Goal: Obtain resource: Obtain resource

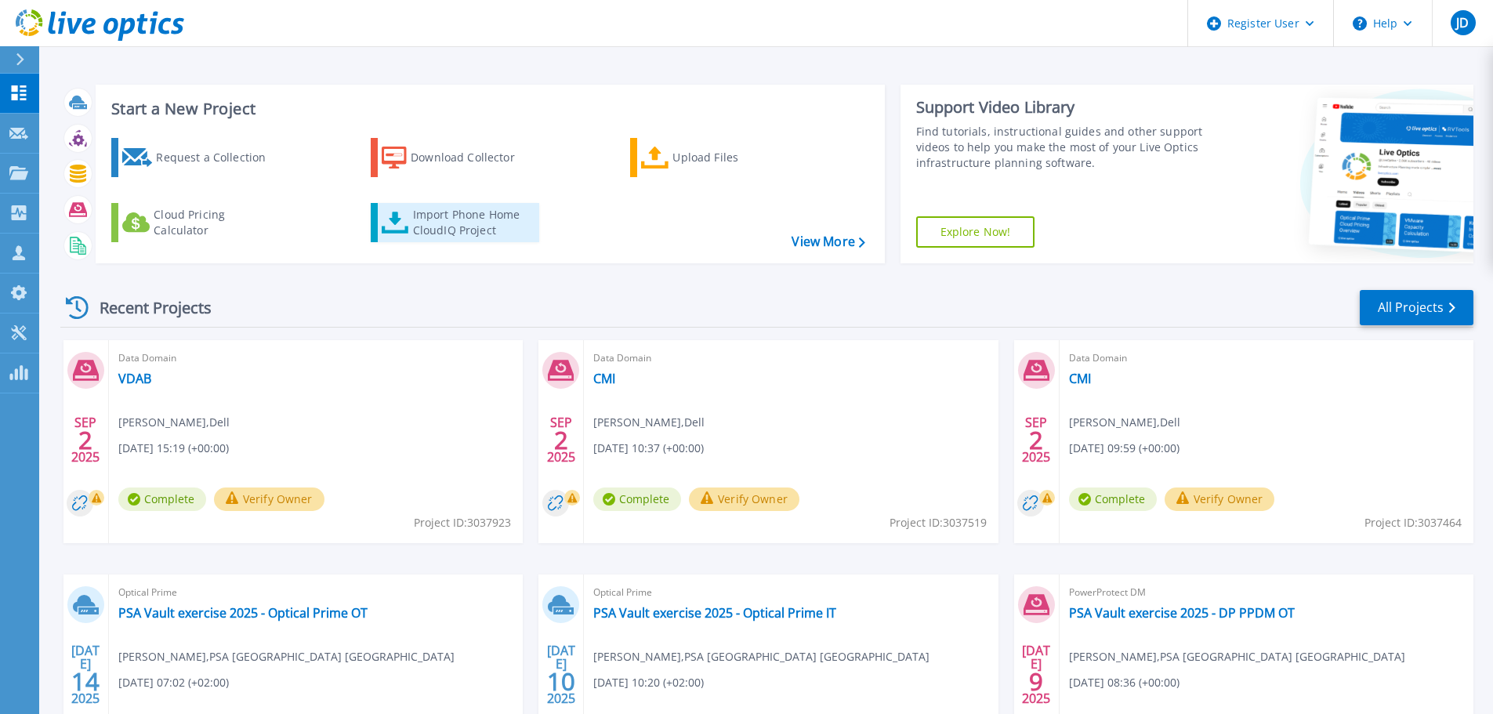
click at [459, 212] on div "Import Phone Home CloudIQ Project" at bounding box center [474, 222] width 122 height 31
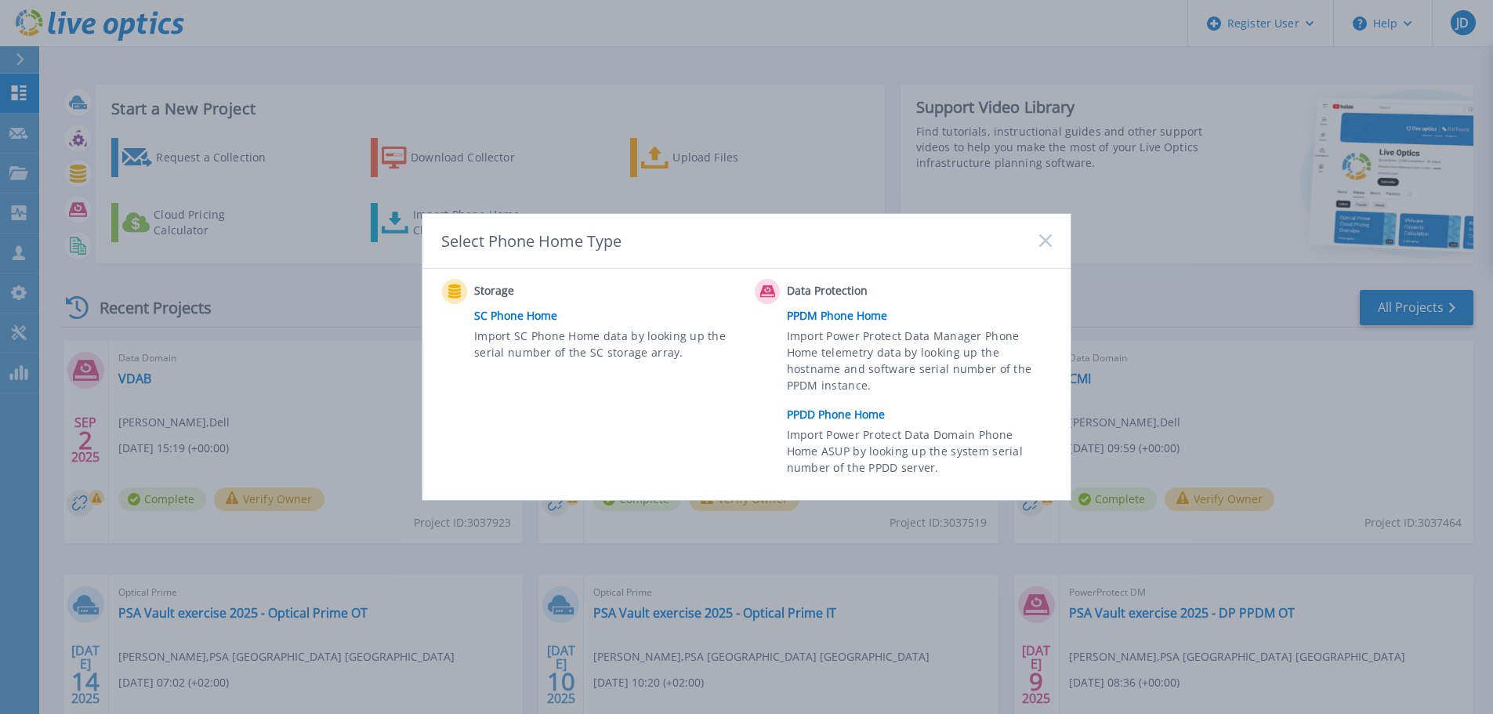
click at [807, 417] on link "PPDD Phone Home" at bounding box center [923, 415] width 273 height 24
click at [832, 416] on link "PPDD Phone Home" at bounding box center [923, 415] width 273 height 24
click at [841, 415] on link "PPDD Phone Home" at bounding box center [923, 415] width 273 height 24
click at [827, 450] on span "Import Power Protect Data Domain Phone Home ASUP by looking up the system seria…" at bounding box center [917, 453] width 261 height 54
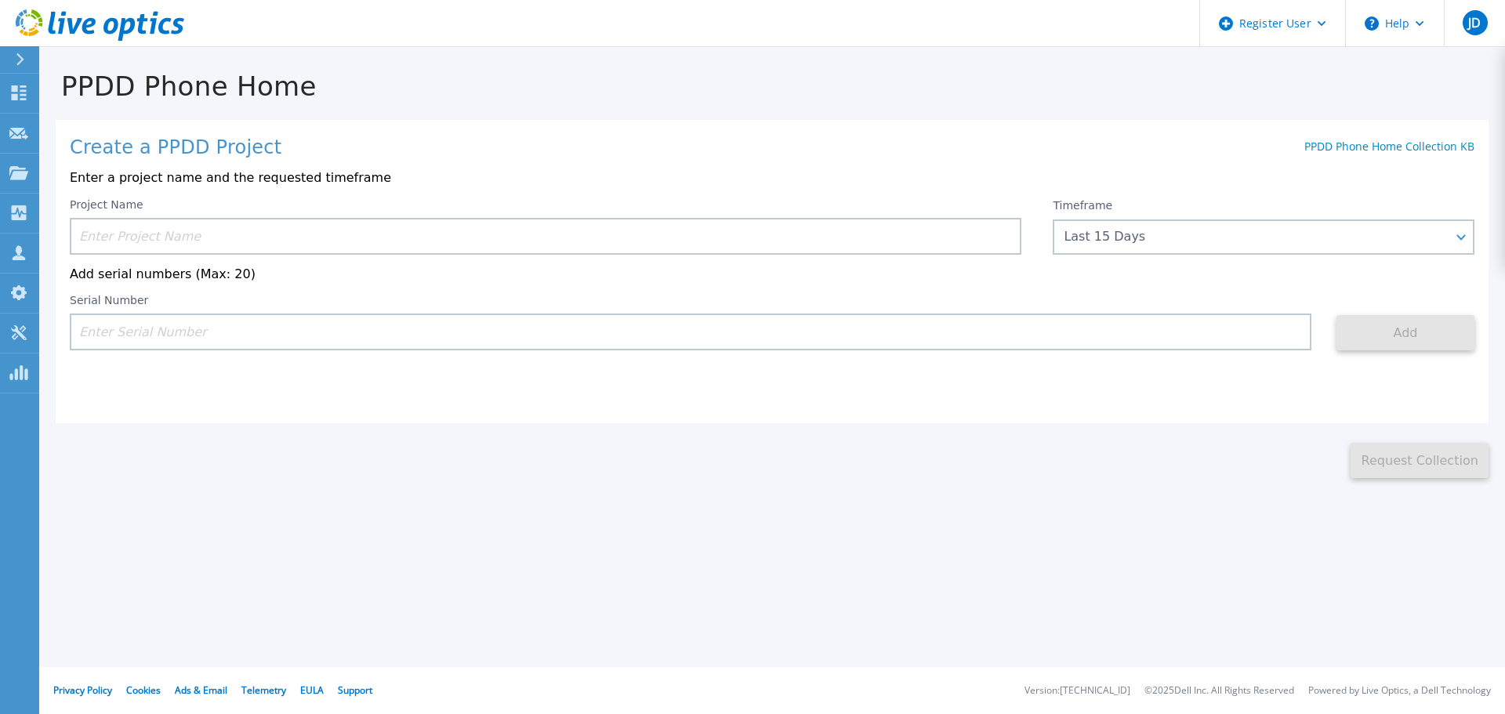
click at [168, 232] on input at bounding box center [546, 236] width 952 height 37
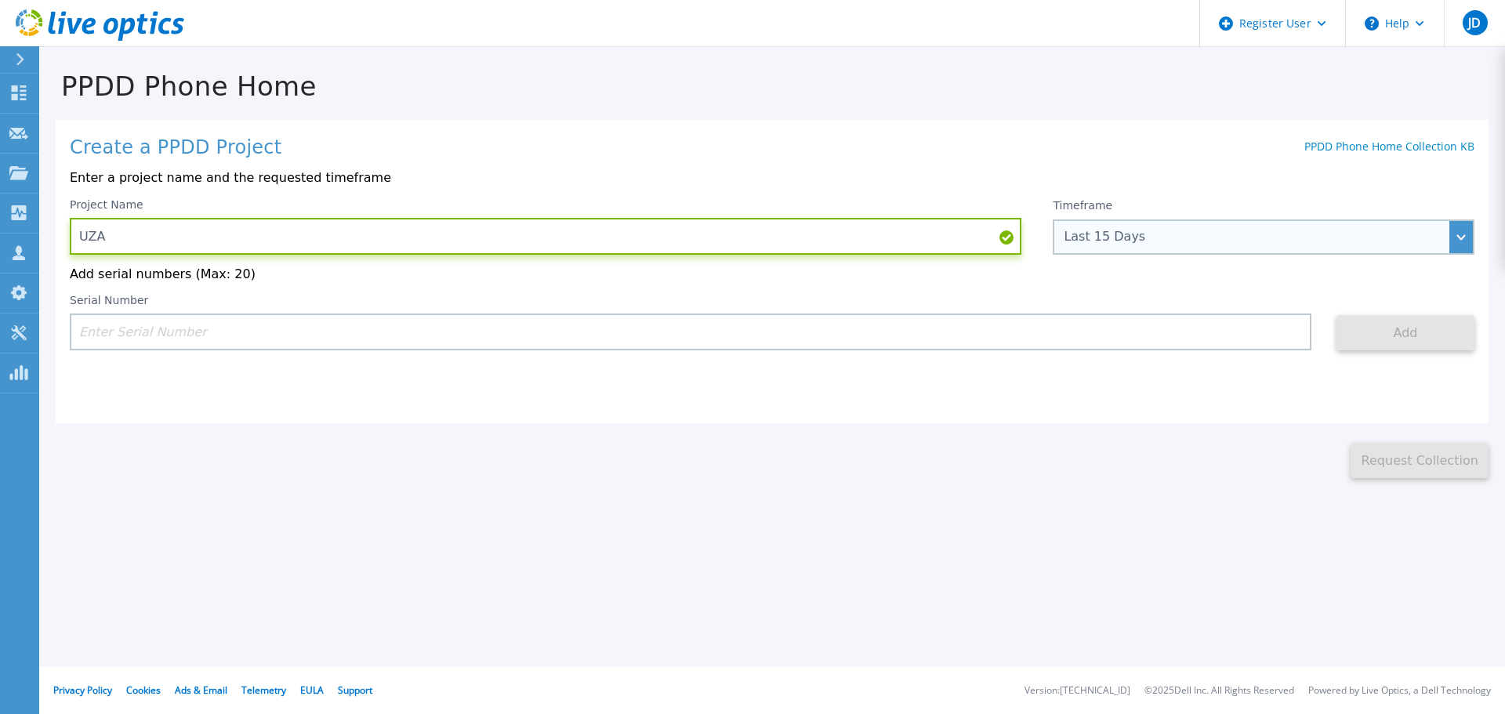
type input "UZA"
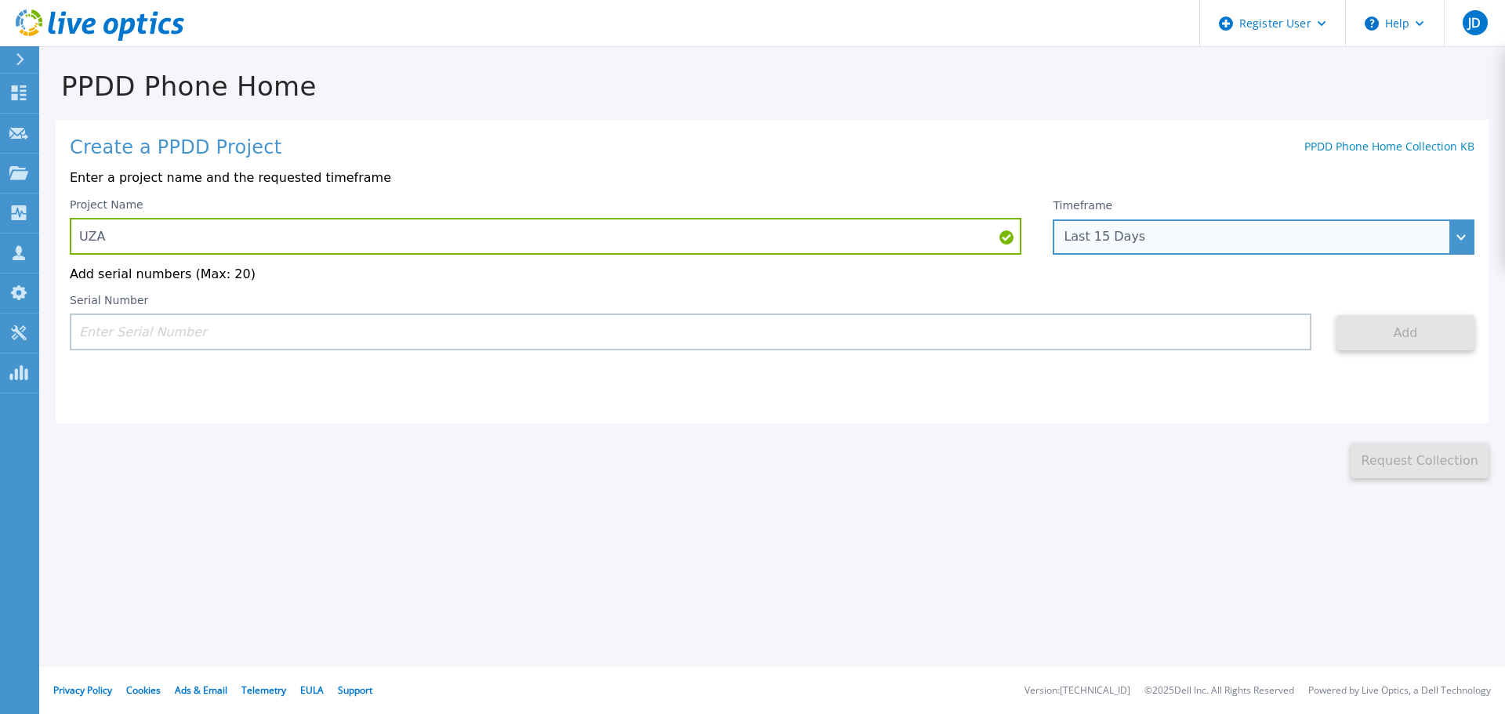
click at [1147, 239] on div "Last 15 Days" at bounding box center [1255, 237] width 383 height 14
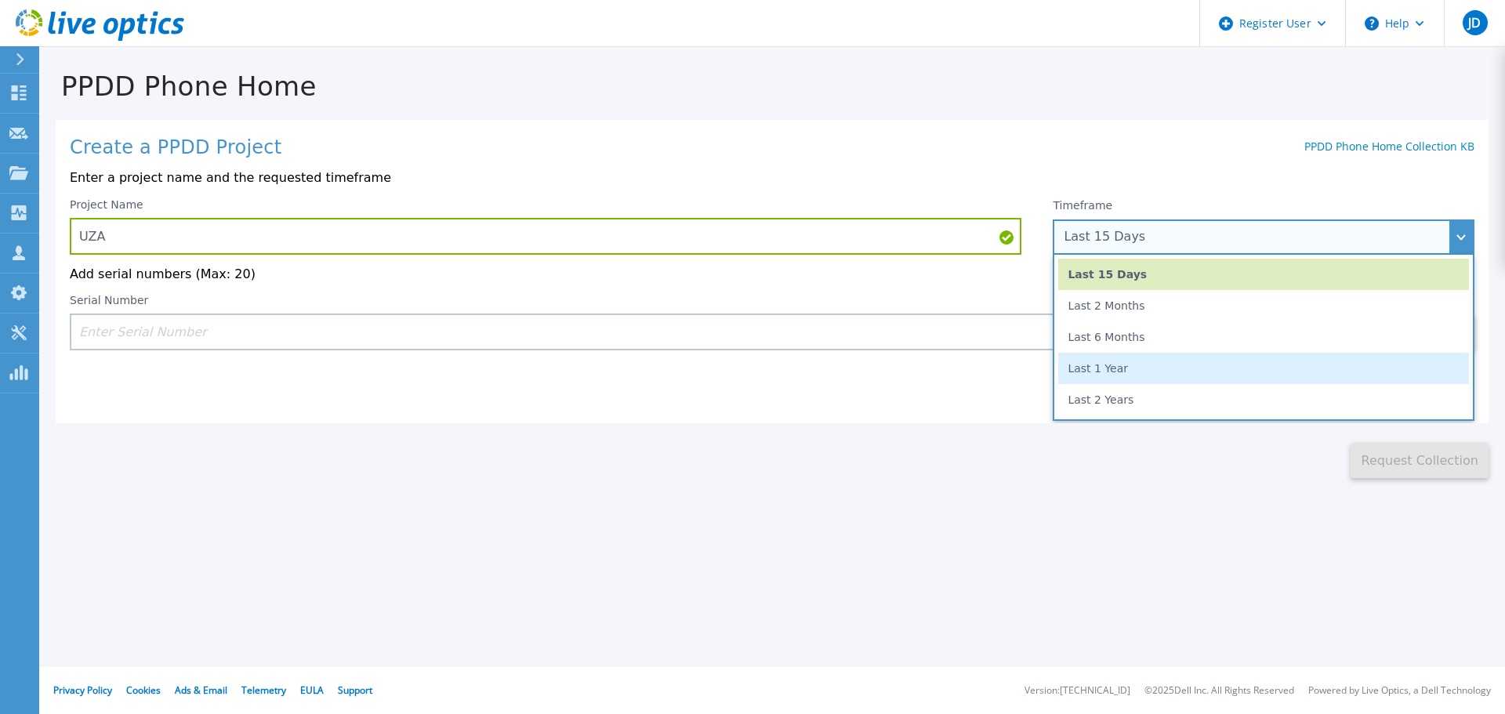
click at [1112, 375] on li "Last 1 Year" at bounding box center [1263, 368] width 411 height 31
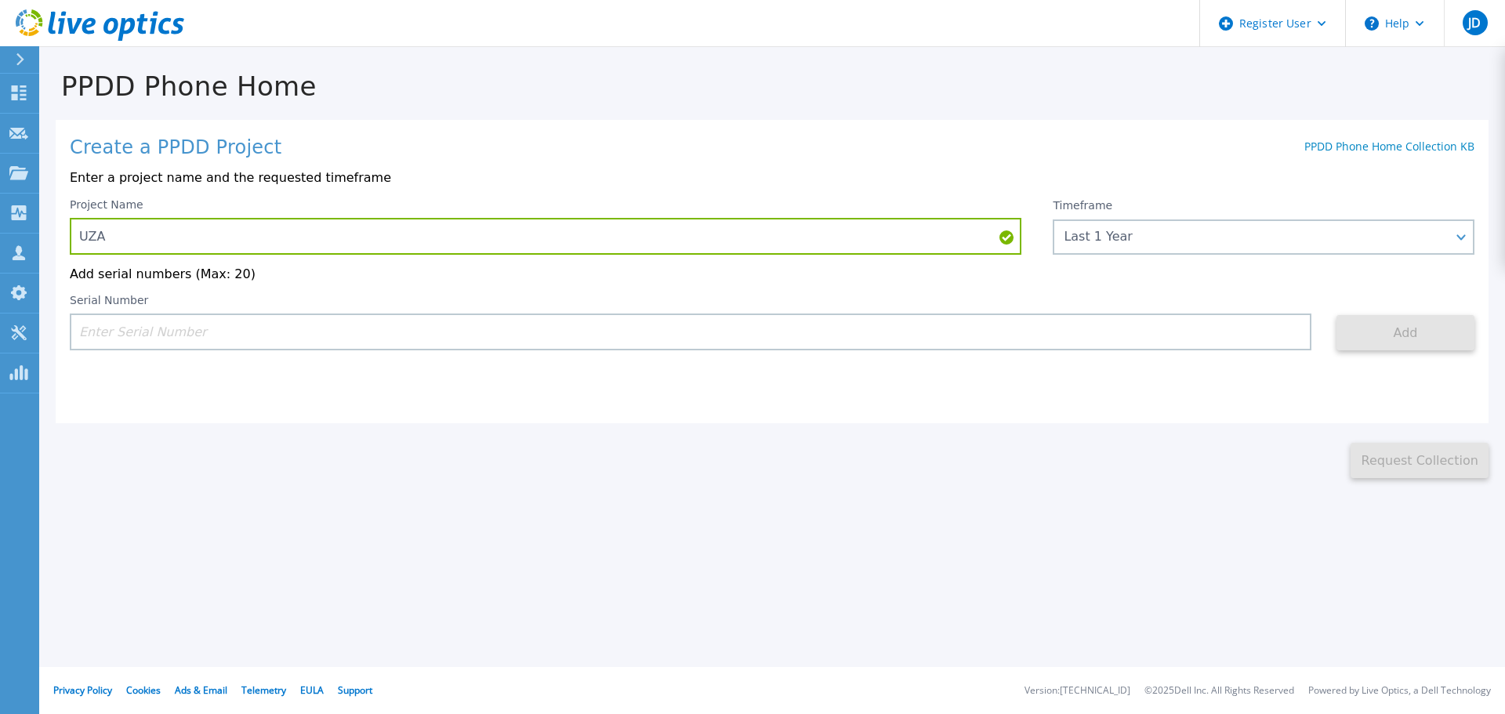
click at [312, 332] on input at bounding box center [691, 332] width 1242 height 37
paste input "CRK00222012061"
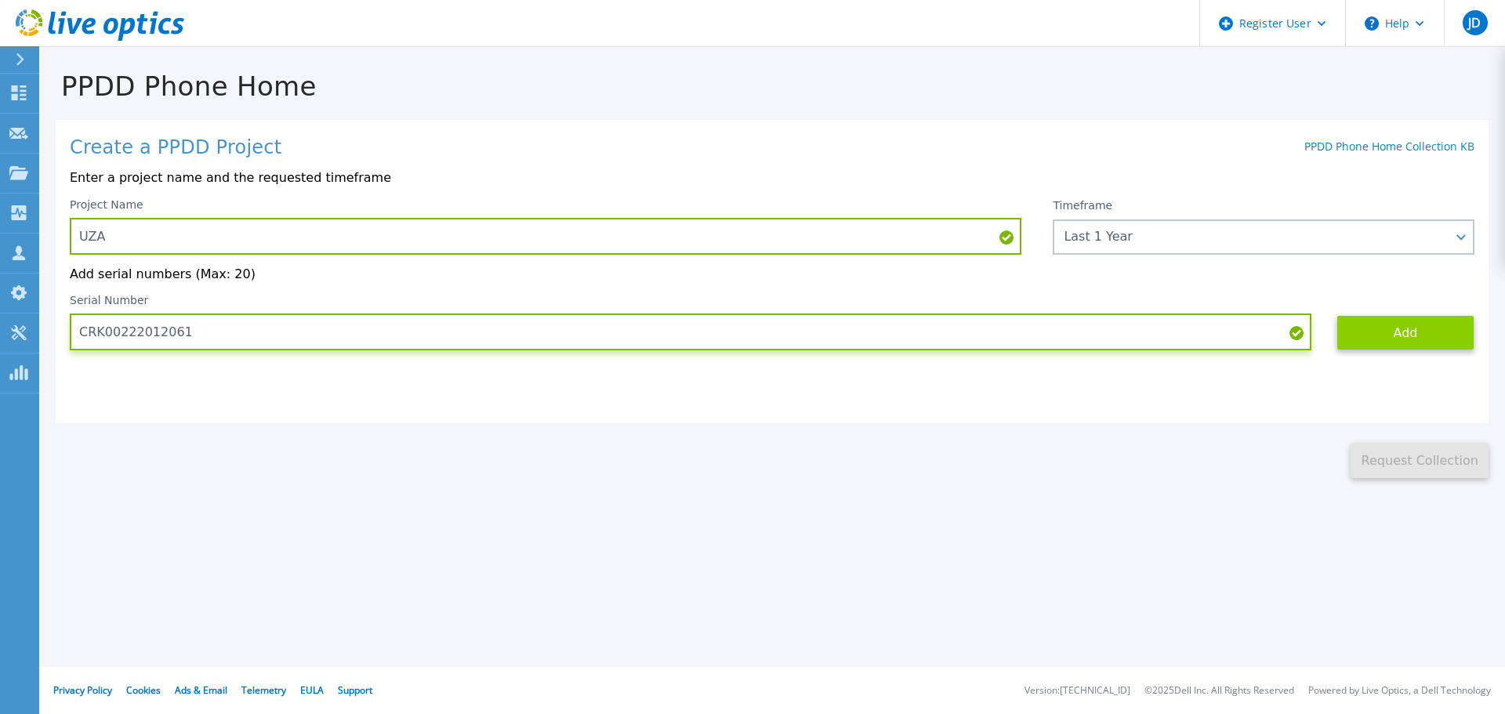
type input "CRK00222012061"
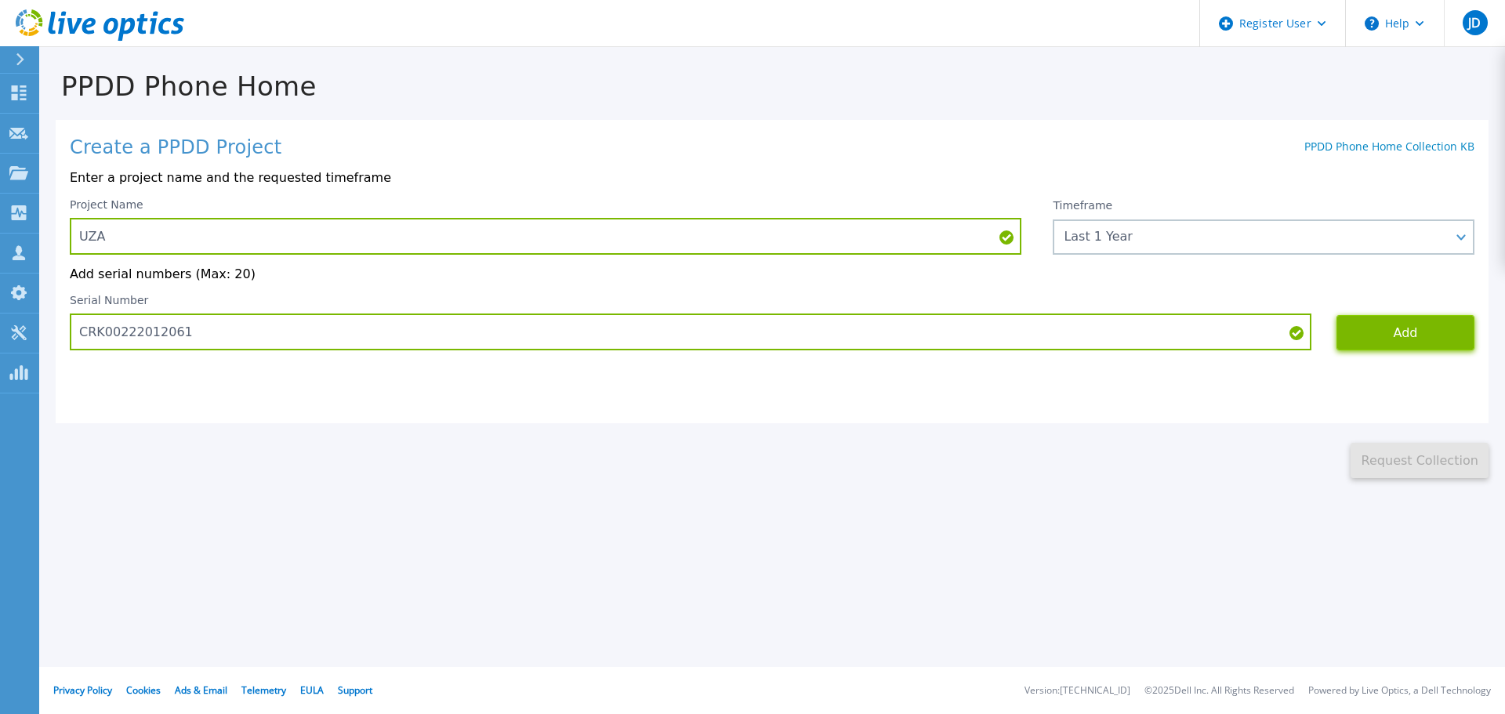
click at [1386, 341] on button "Add" at bounding box center [1406, 332] width 138 height 35
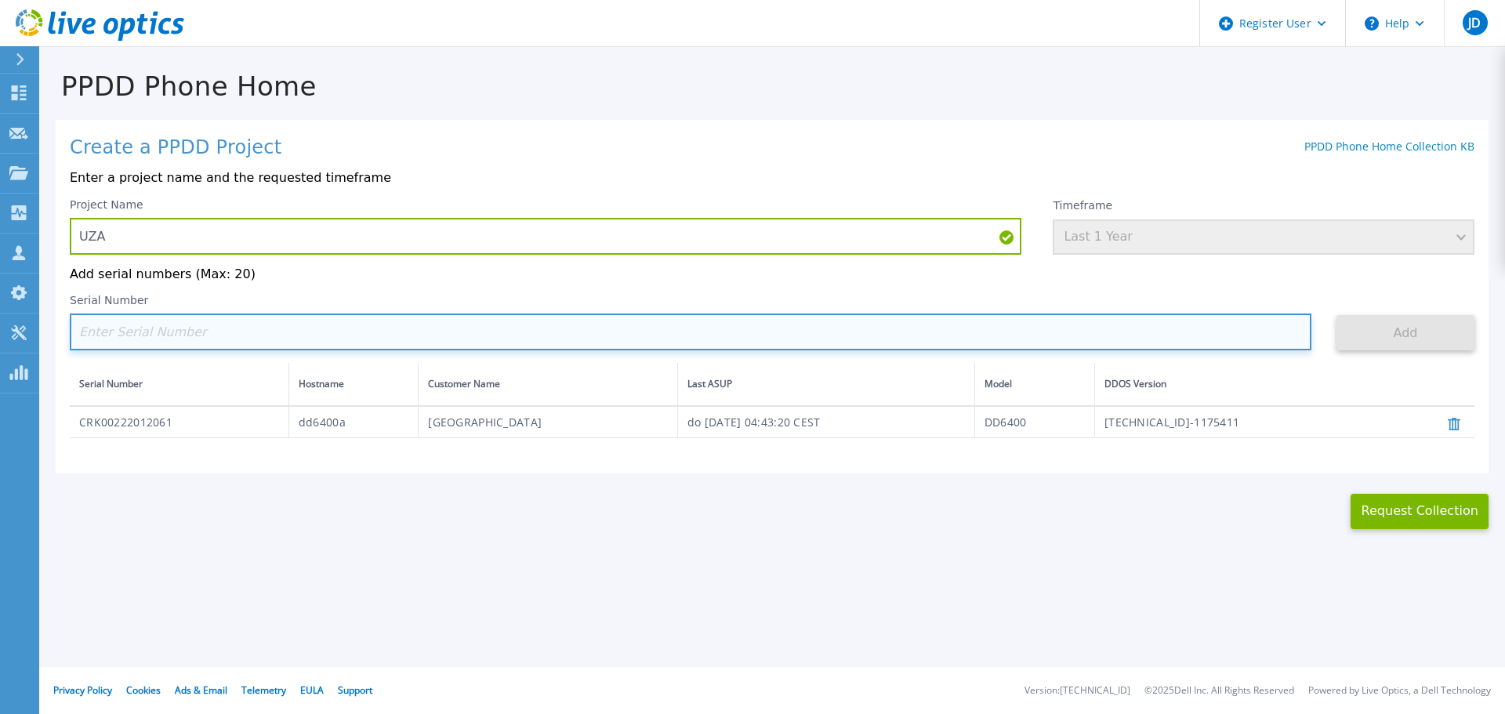
click at [239, 329] on input at bounding box center [691, 332] width 1242 height 37
paste input "CRK00235111054"
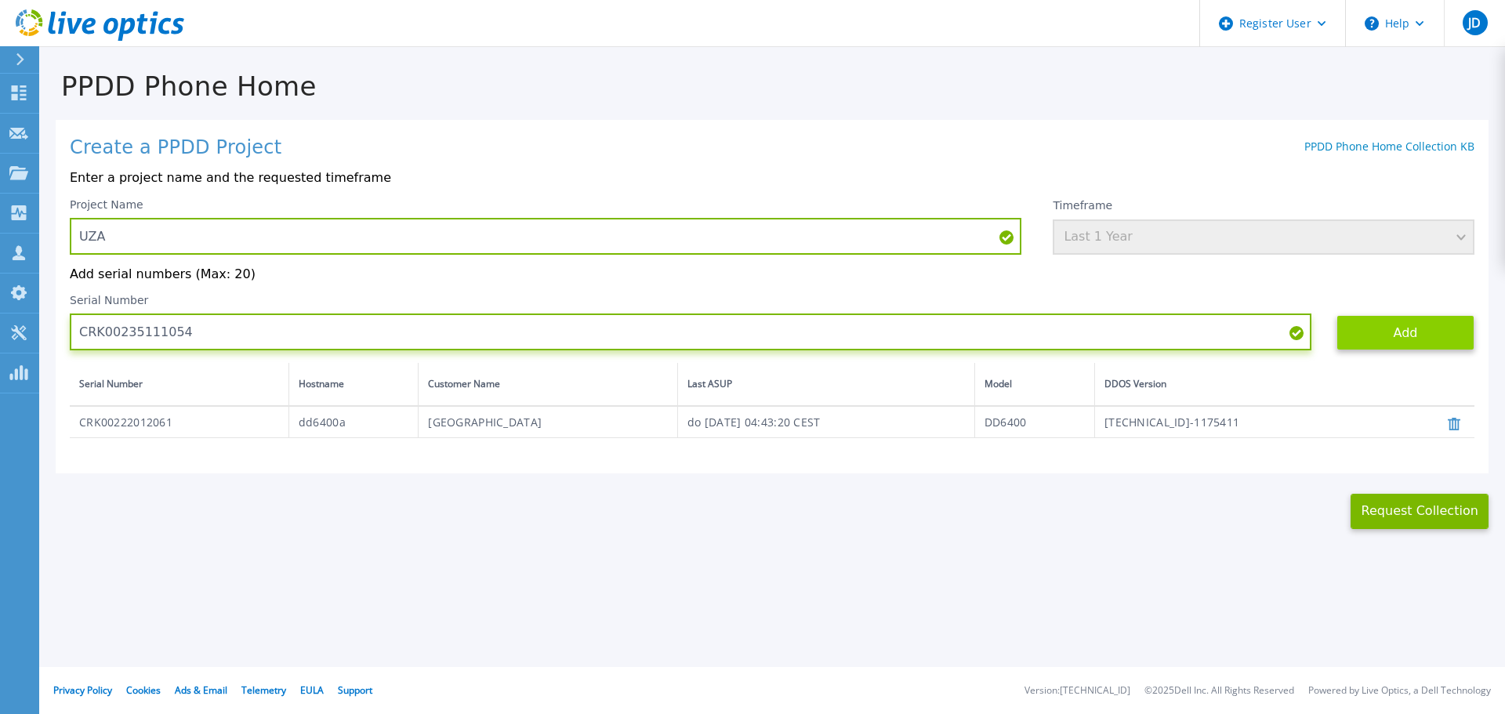
type input "CRK00235111054"
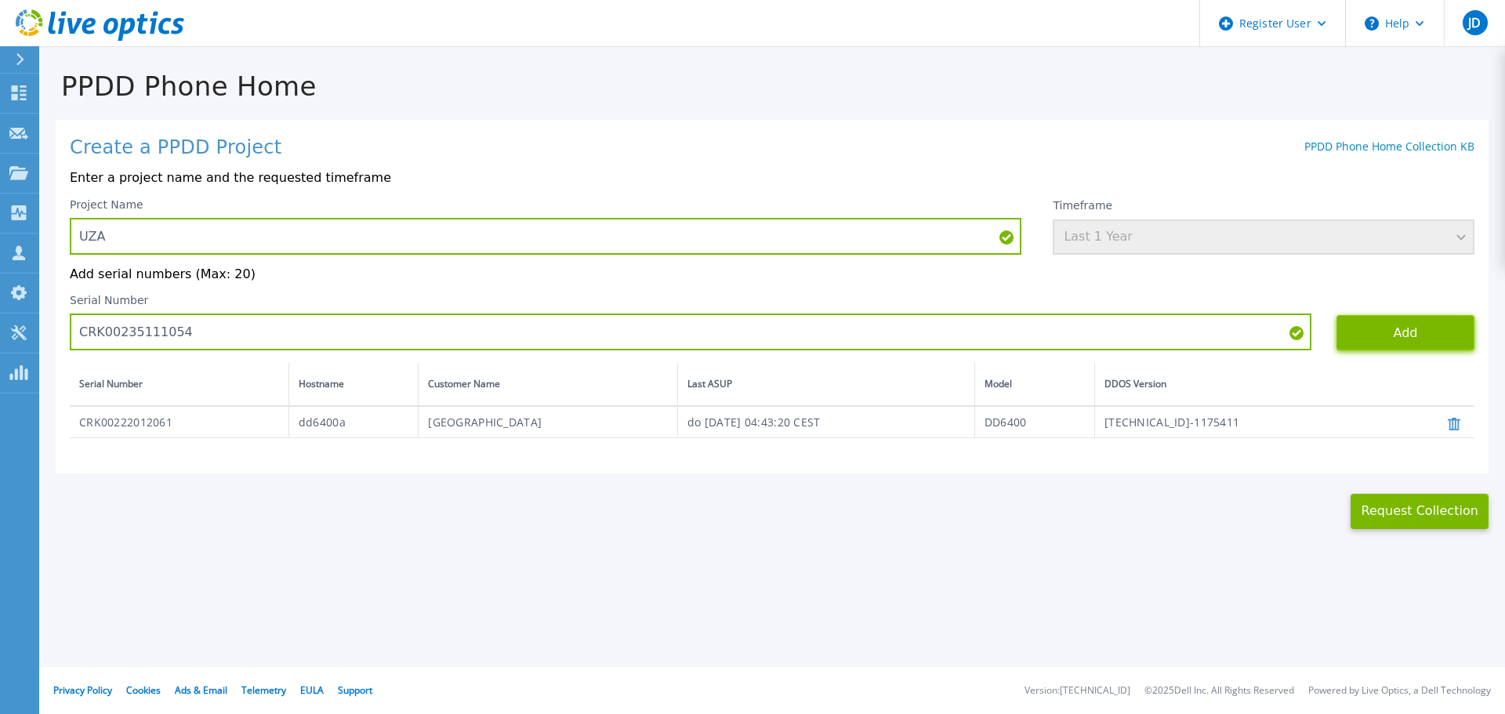
click at [1439, 333] on button "Add" at bounding box center [1406, 332] width 138 height 35
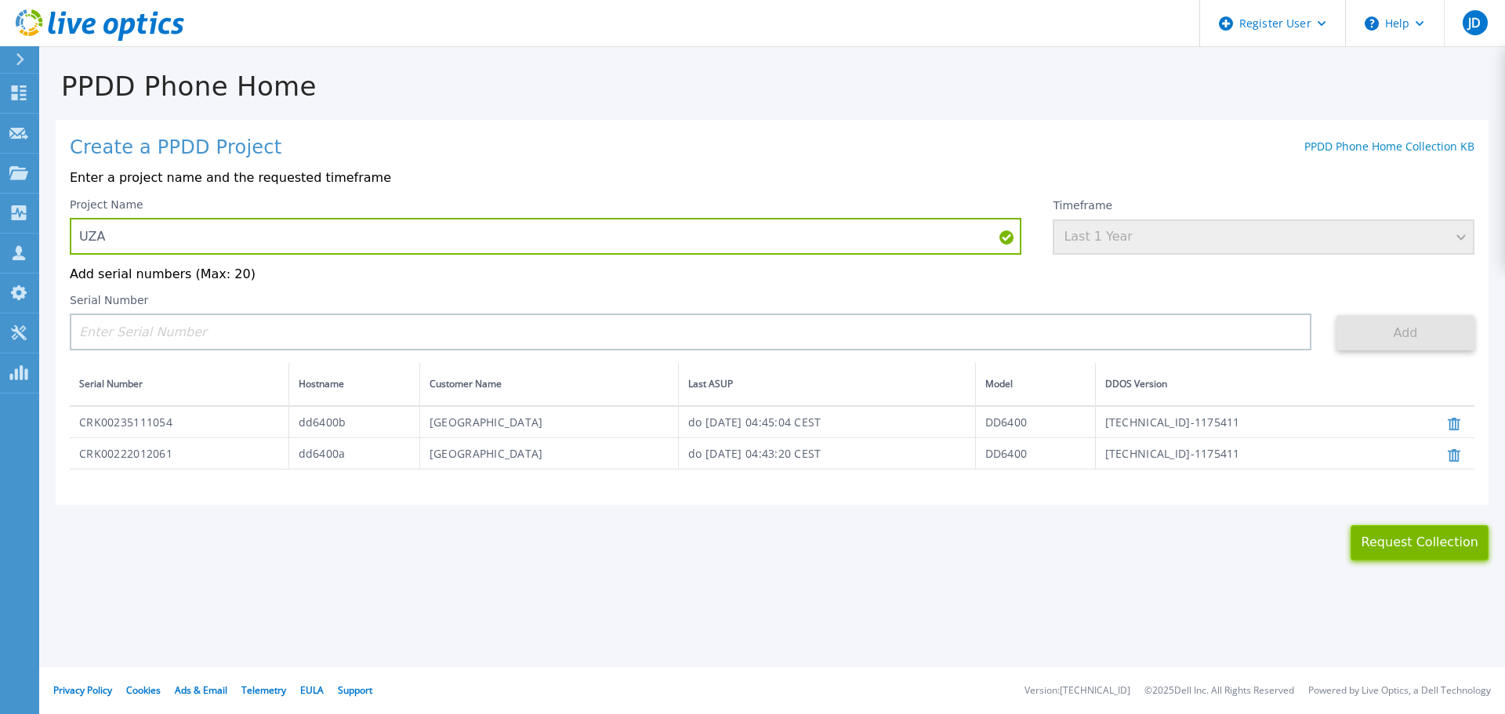
click at [1431, 547] on button "Request Collection" at bounding box center [1420, 542] width 138 height 35
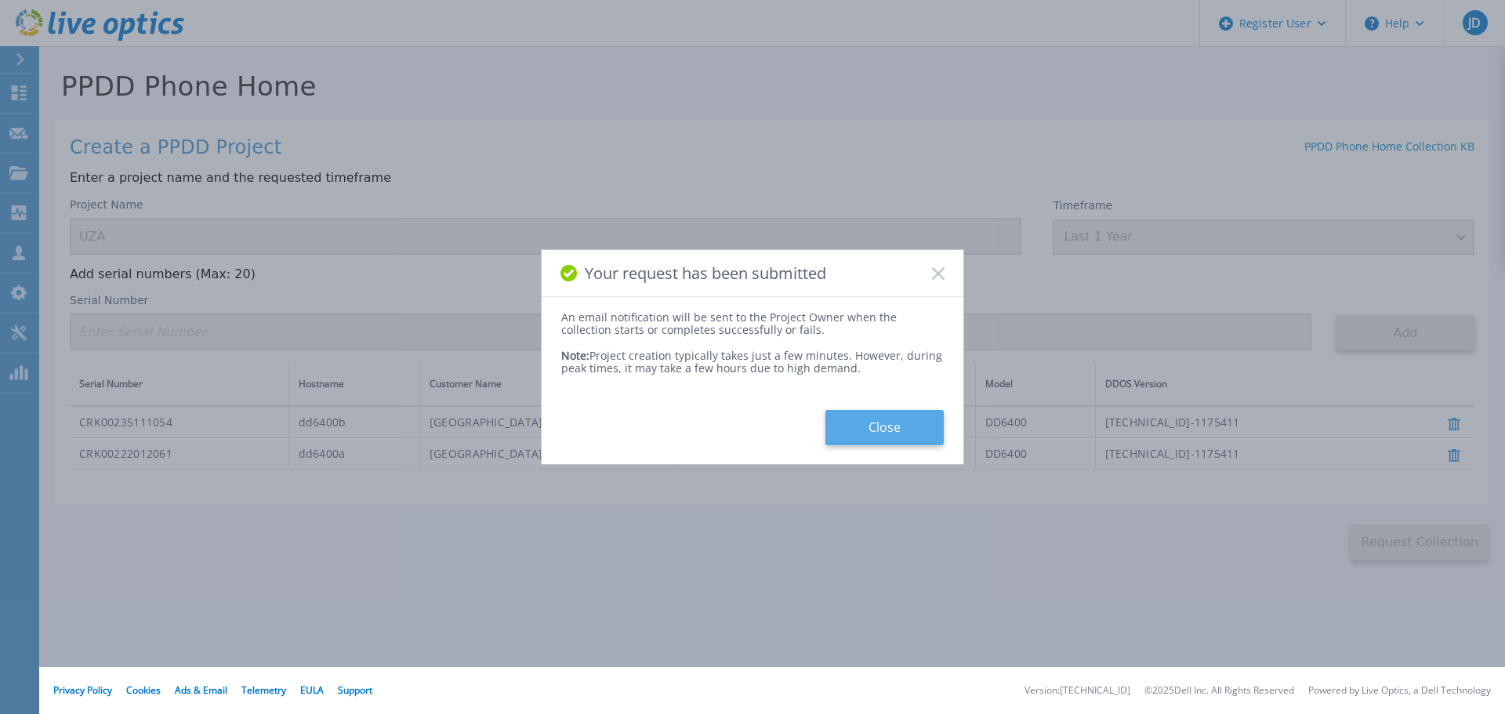
click at [869, 421] on button "Close" at bounding box center [884, 427] width 118 height 35
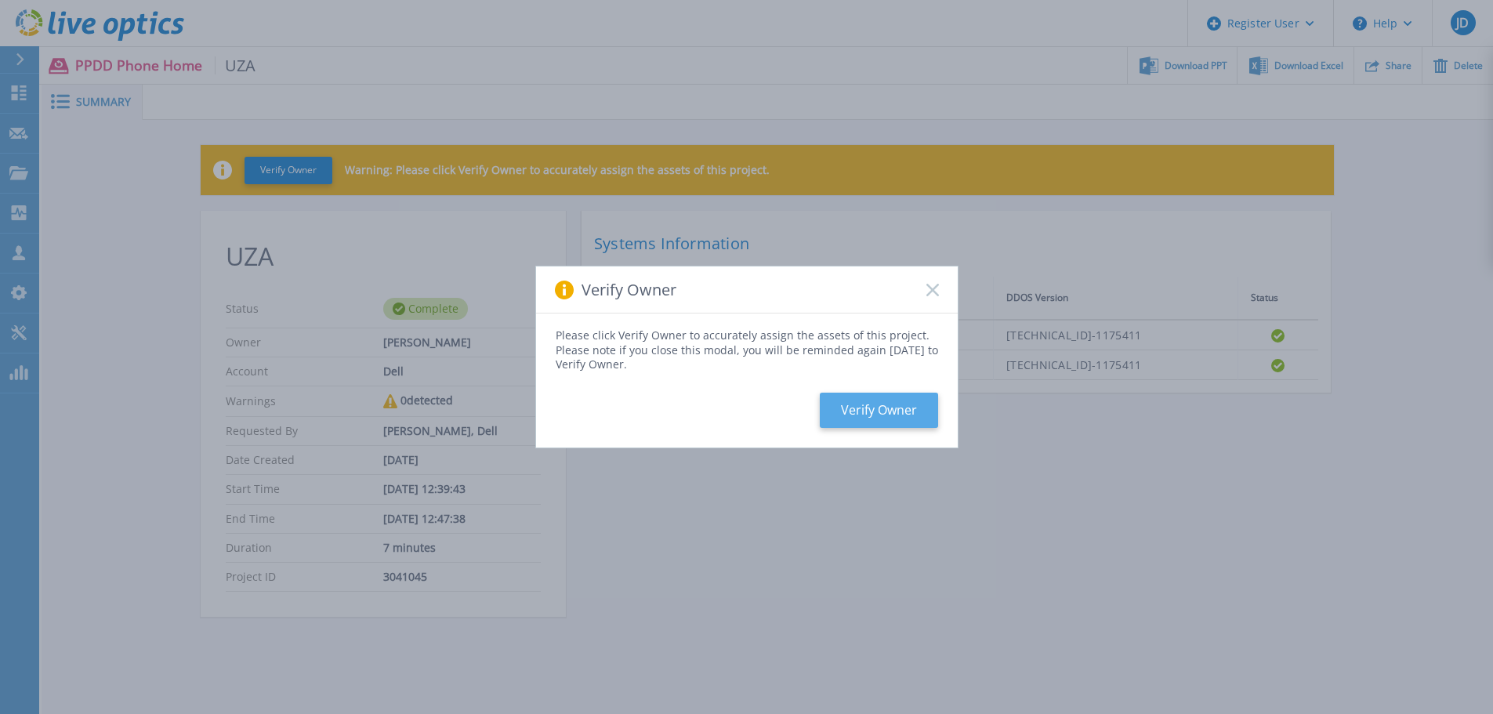
click at [900, 412] on button "Verify Owner" at bounding box center [879, 410] width 118 height 35
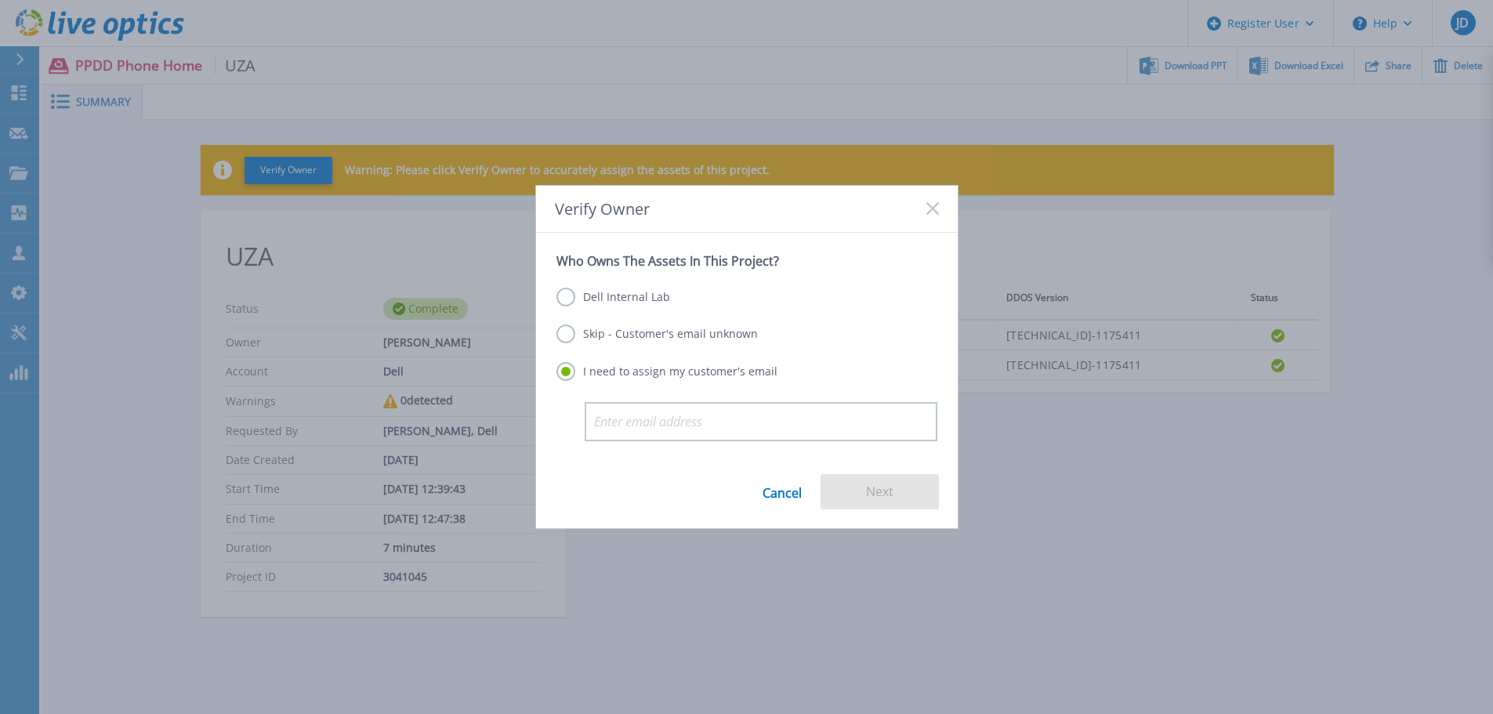
click at [633, 339] on label "Skip - Customer's email unknown" at bounding box center [657, 334] width 201 height 19
click at [0, 0] on input "Skip - Customer's email unknown" at bounding box center [0, 0] width 0 height 0
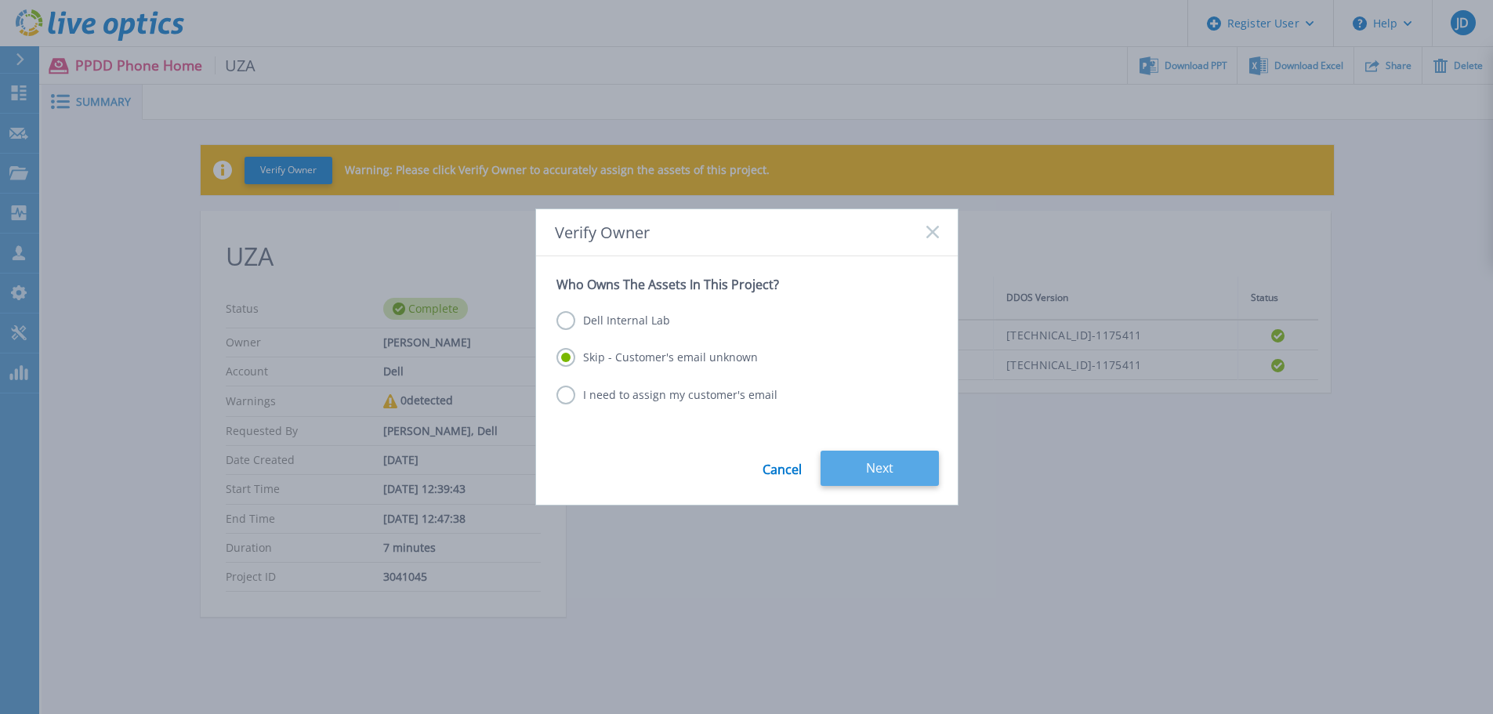
click at [894, 469] on button "Next" at bounding box center [880, 468] width 118 height 35
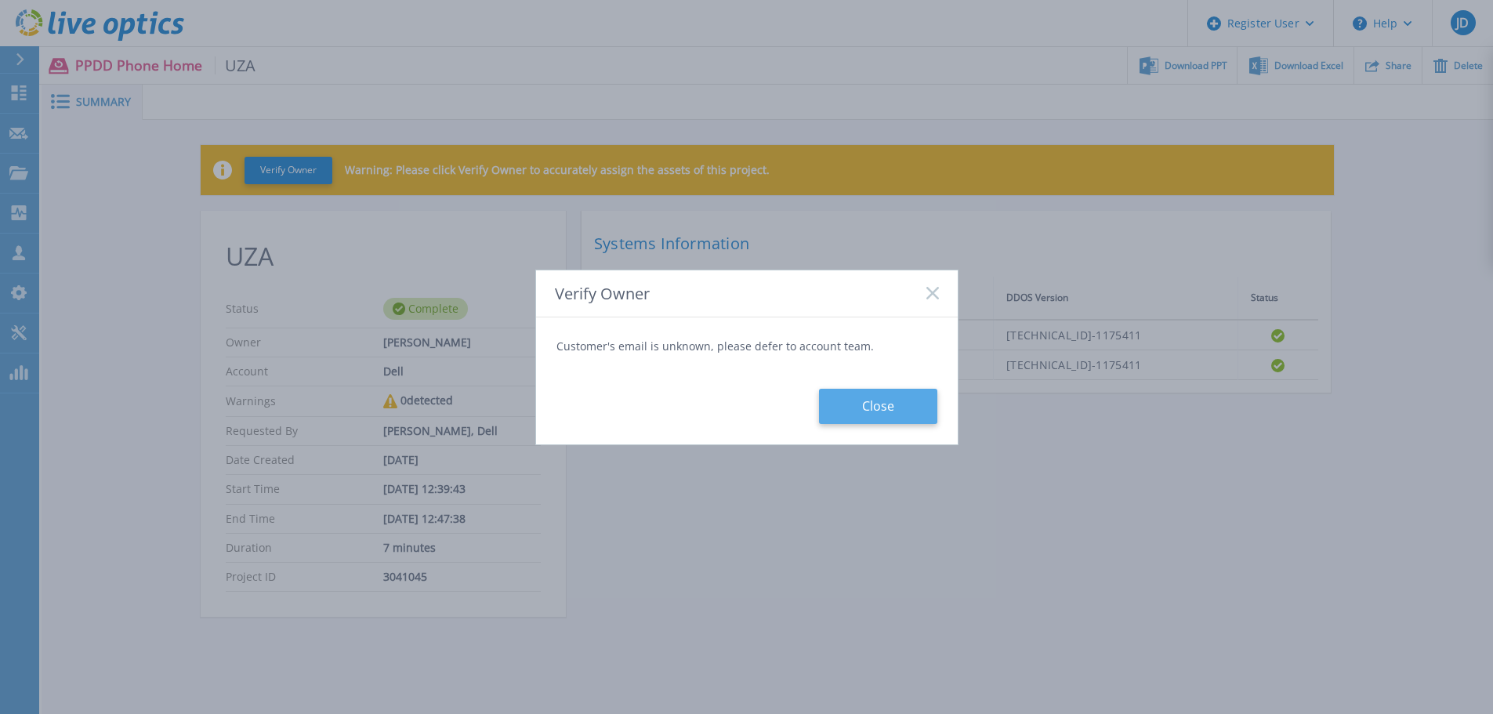
click at [891, 411] on button "Close" at bounding box center [878, 406] width 118 height 35
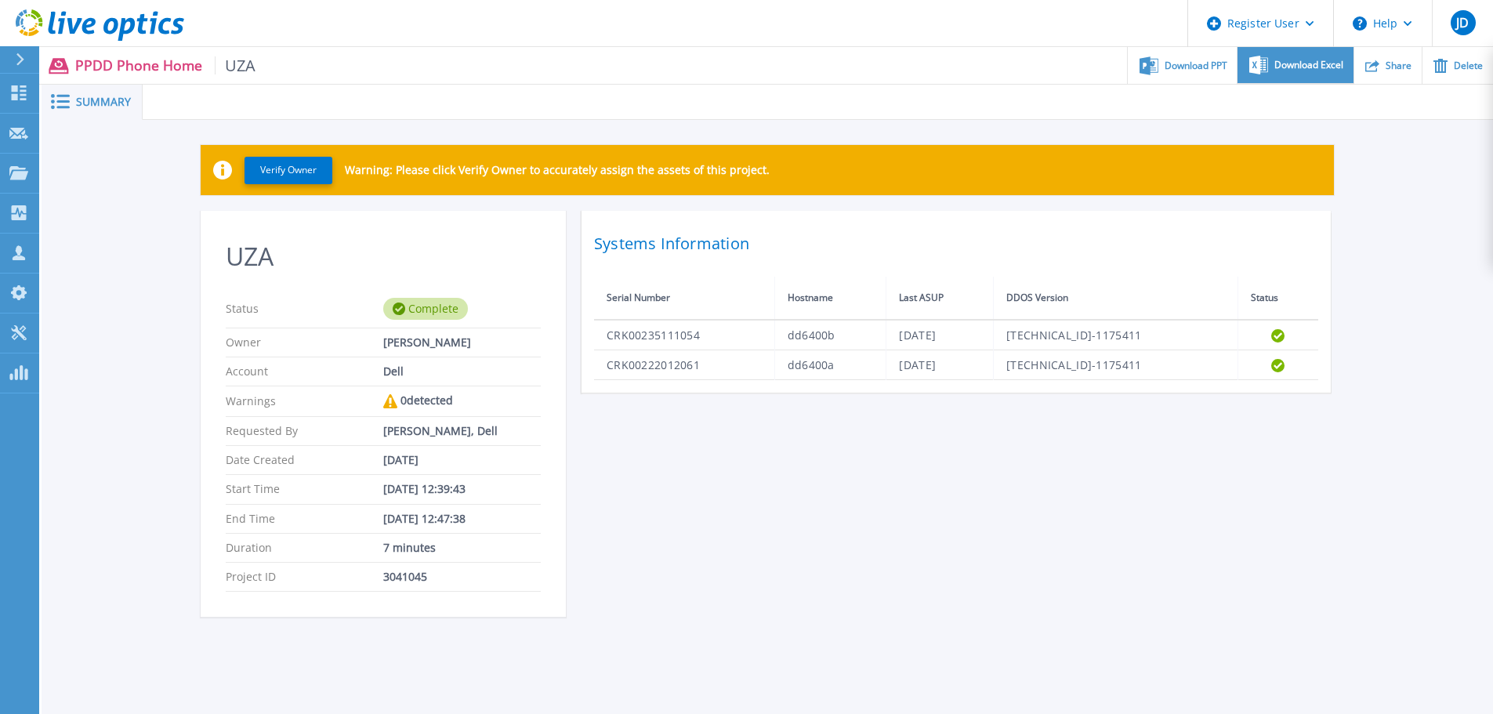
click at [1327, 69] on span "Download Excel" at bounding box center [1309, 64] width 69 height 9
